Goal: Navigation & Orientation: Find specific page/section

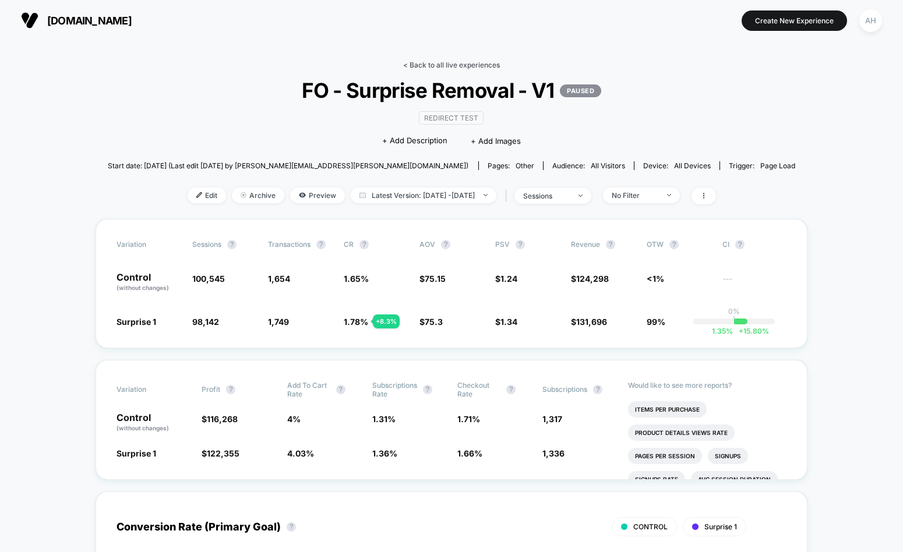
click at [449, 64] on link "< Back to all live experiences" at bounding box center [451, 65] width 97 height 9
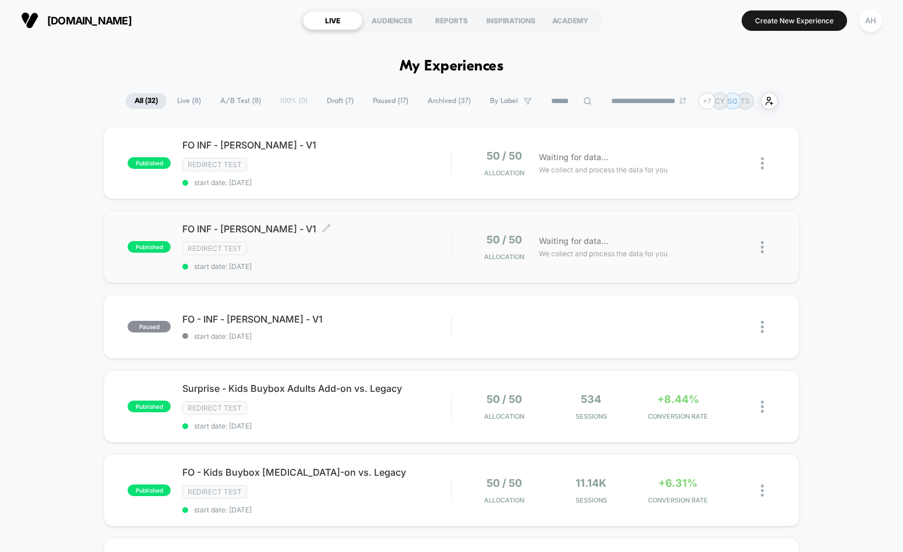
click at [386, 236] on div "FO INF - [PERSON_NAME] - V1 Click to edit experience details Click to edit expe…" at bounding box center [316, 247] width 269 height 48
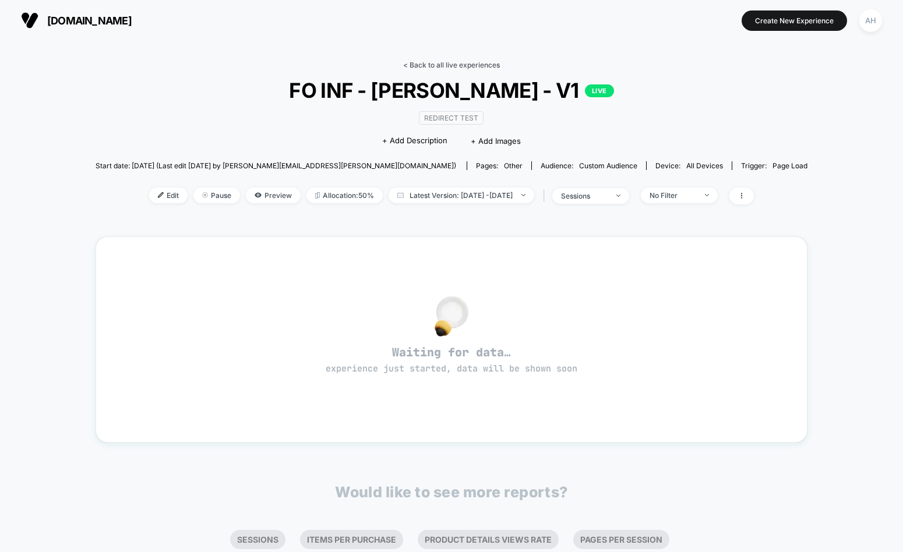
click at [451, 66] on link "< Back to all live experiences" at bounding box center [451, 65] width 97 height 9
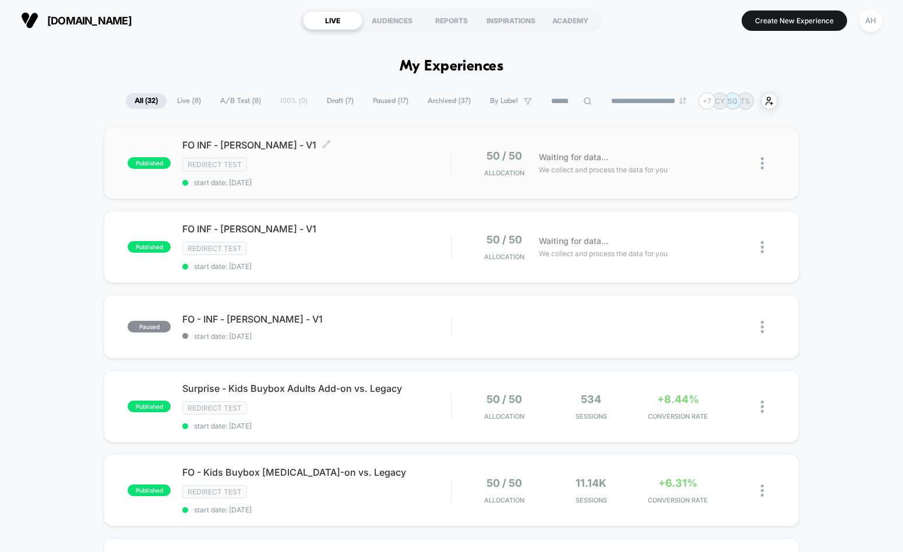
click at [402, 163] on div "Redirect Test" at bounding box center [316, 164] width 269 height 13
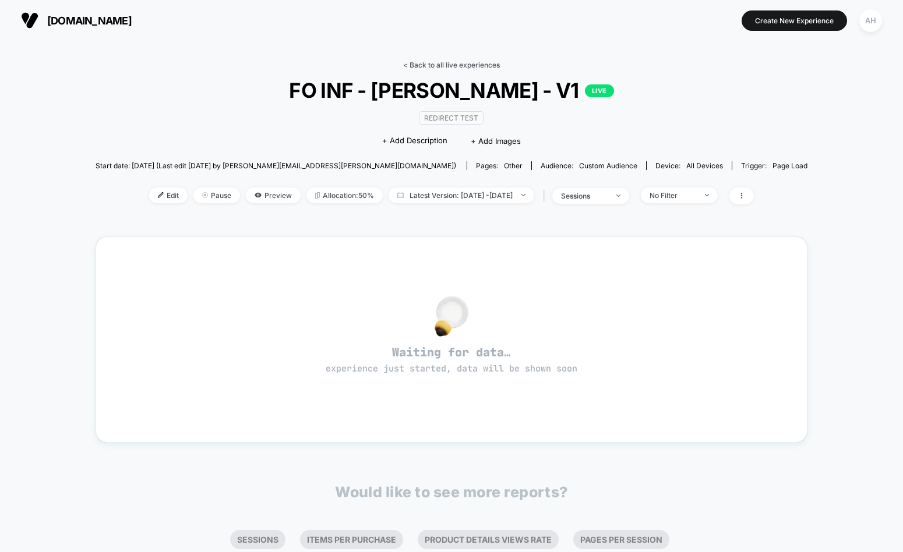
click at [453, 66] on link "< Back to all live experiences" at bounding box center [451, 65] width 97 height 9
